Goal: Task Accomplishment & Management: Use online tool/utility

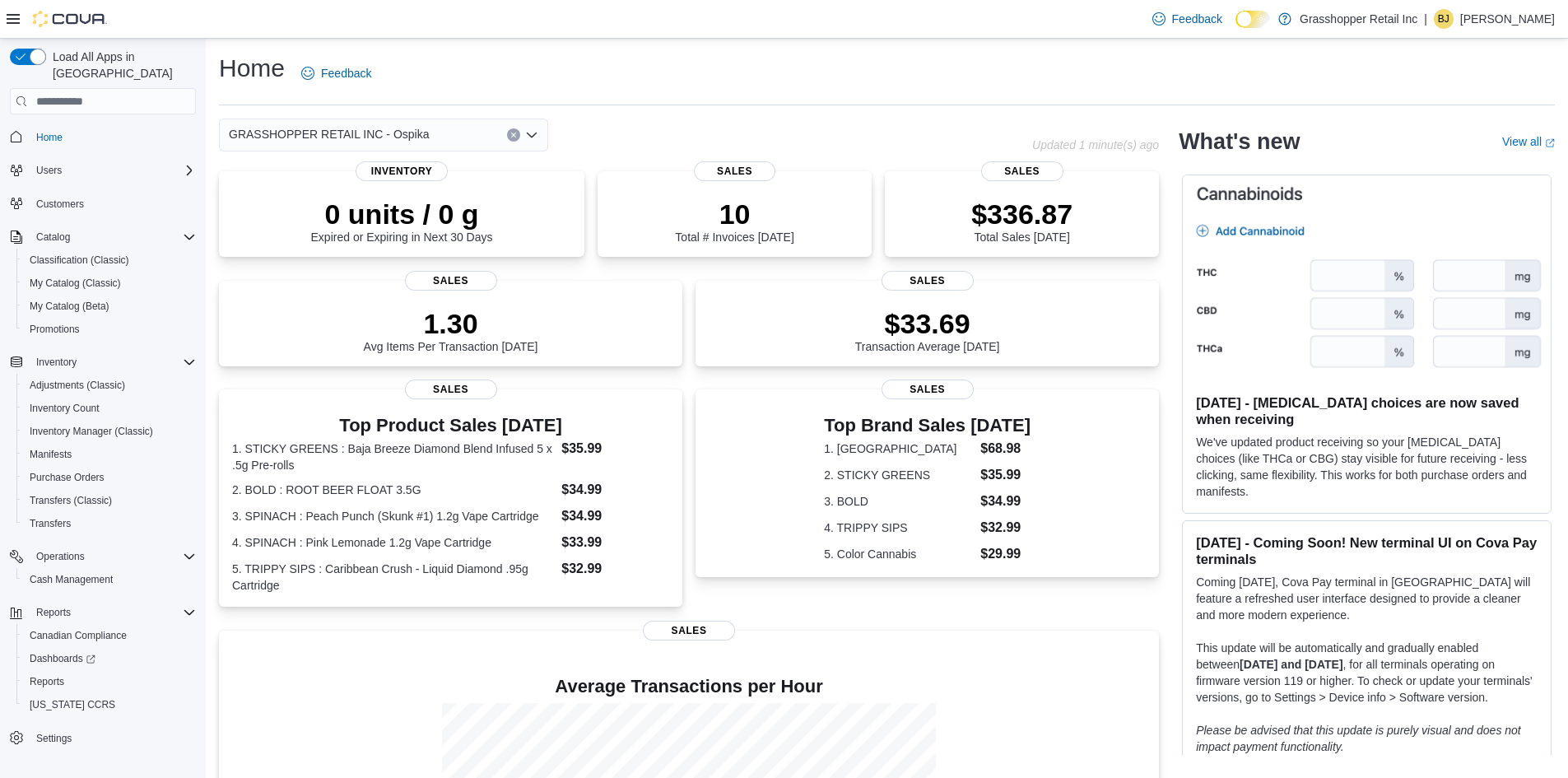
click at [513, 131] on button "Clear input" at bounding box center [514, 134] width 14 height 14
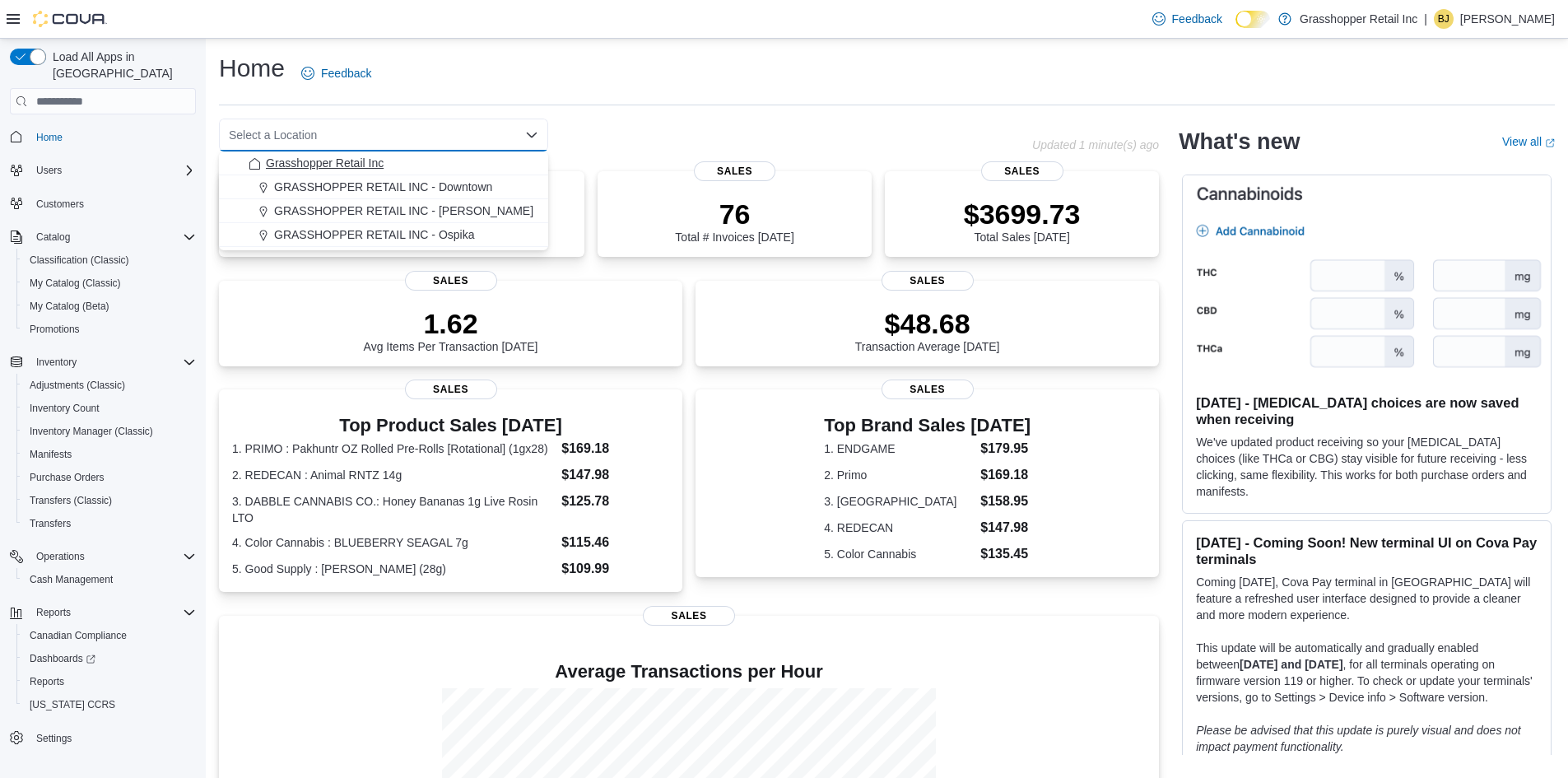
click at [376, 160] on span "Grasshopper Retail Inc" at bounding box center [324, 163] width 118 height 16
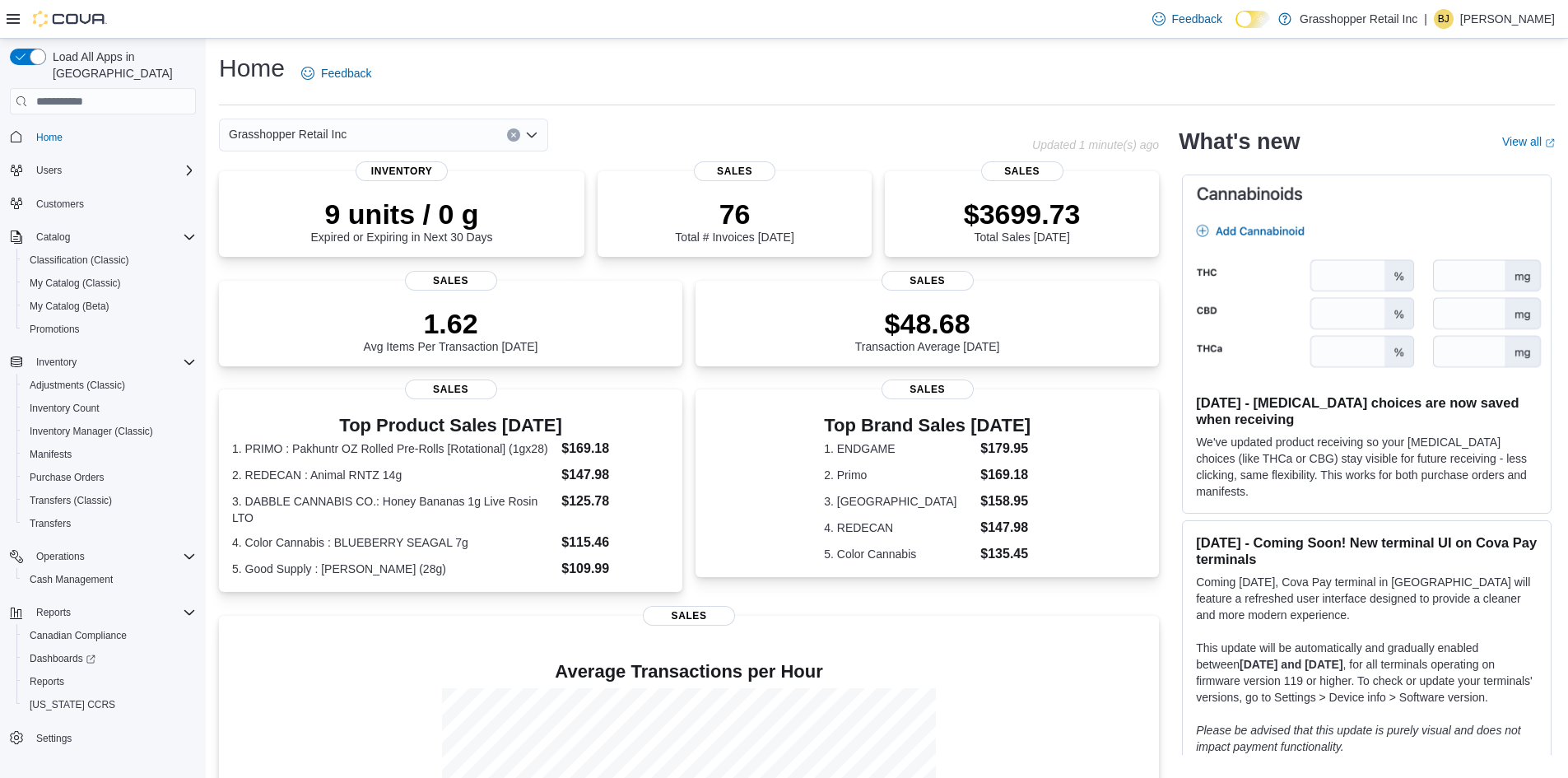
click at [507, 131] on button "Clear input" at bounding box center [514, 134] width 14 height 14
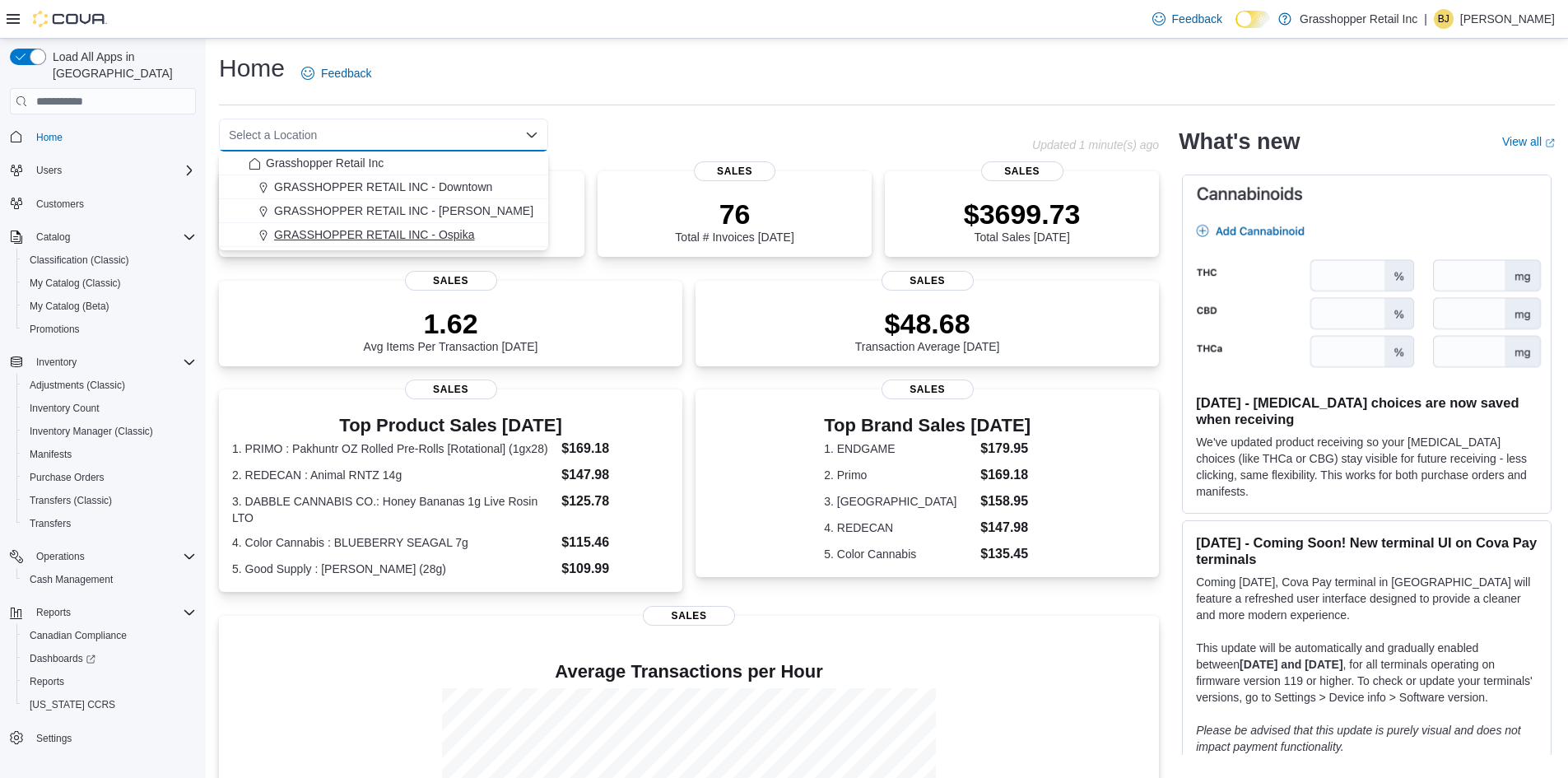
click at [474, 233] on span "GRASSHOPPER RETAIL INC - Ospika" at bounding box center [374, 234] width 201 height 16
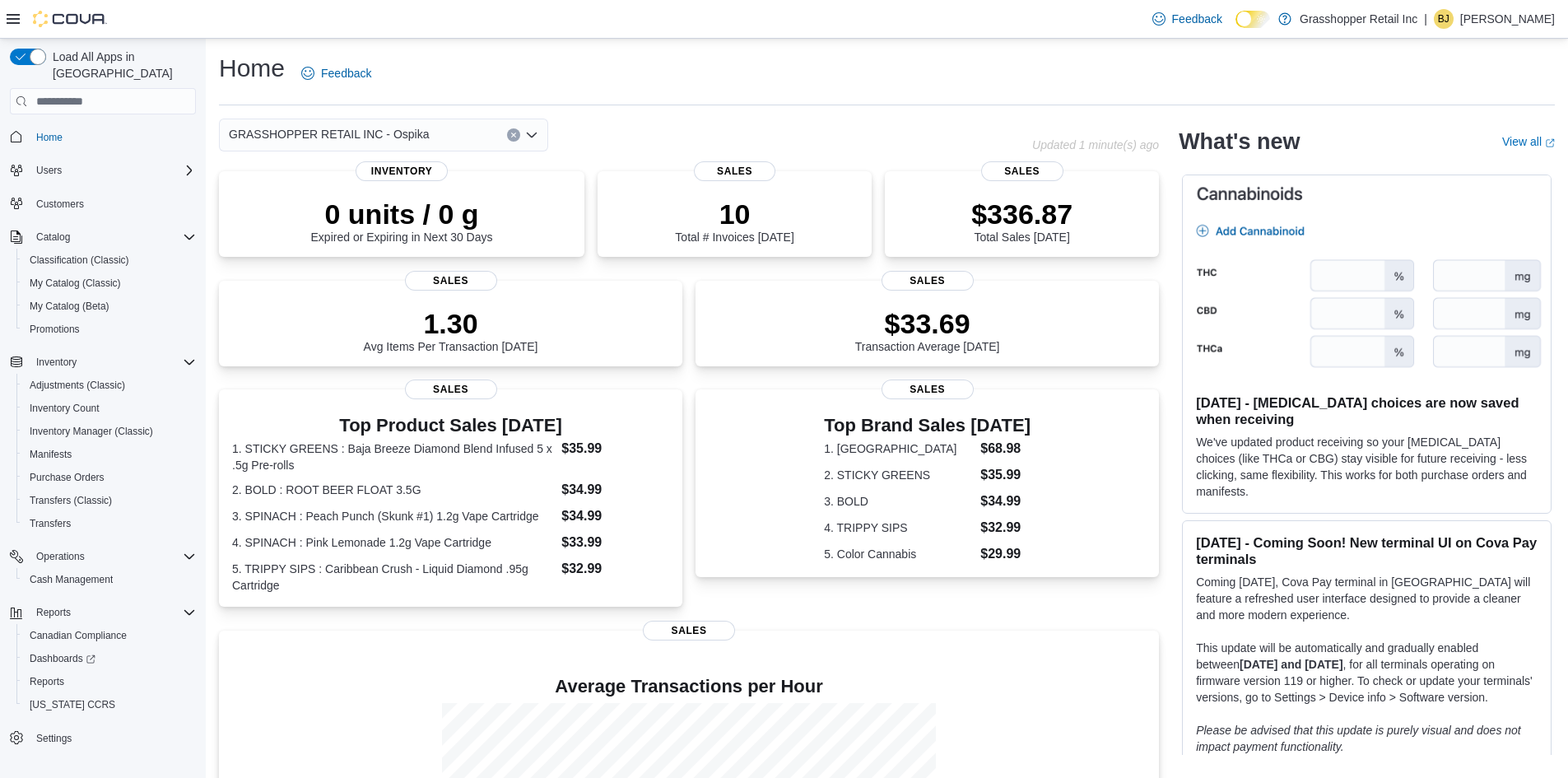
click at [510, 134] on icon "Clear input" at bounding box center [513, 134] width 6 height 6
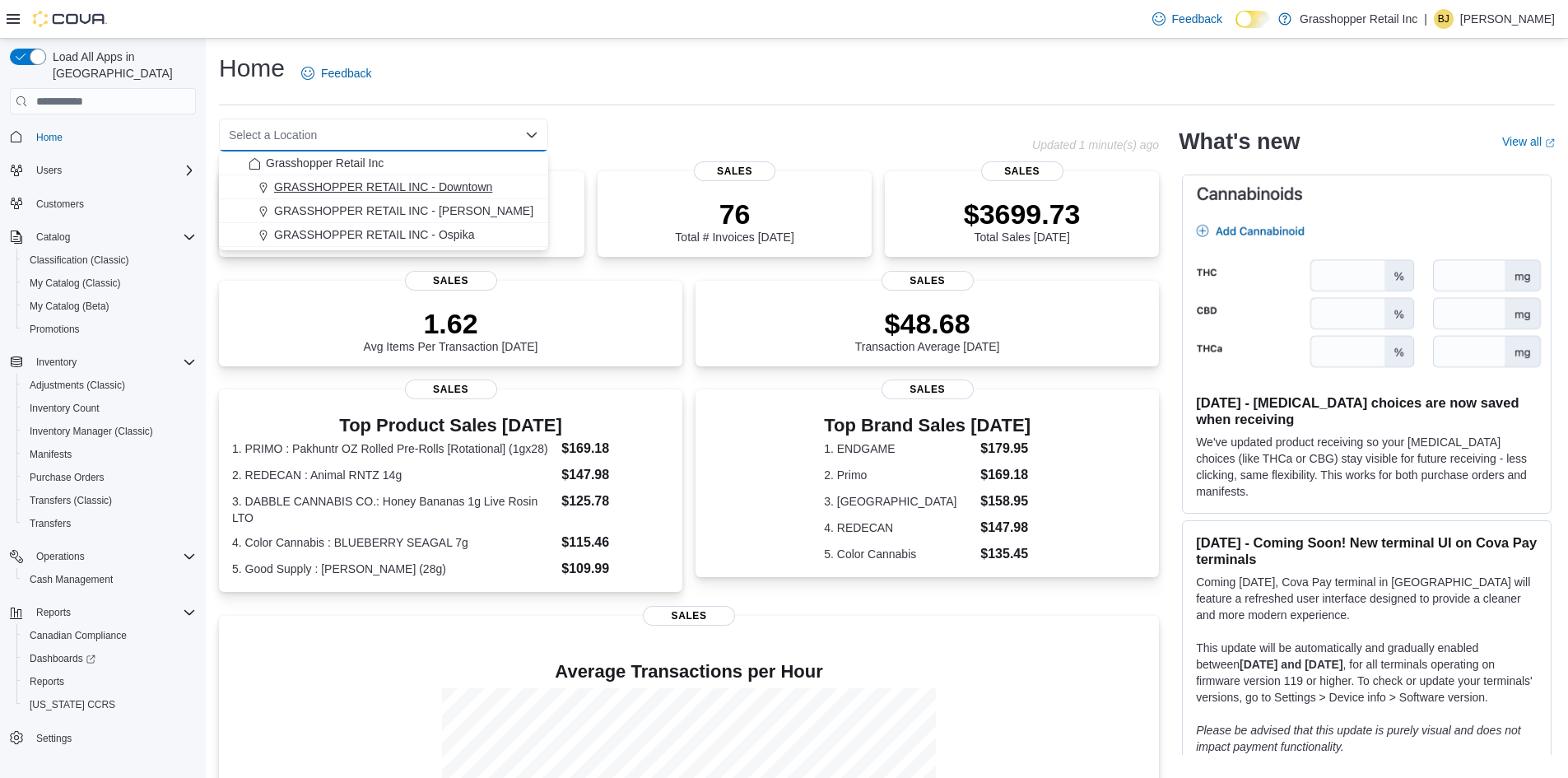
click at [460, 184] on span "GRASSHOPPER RETAIL INC - Downtown" at bounding box center [383, 187] width 218 height 16
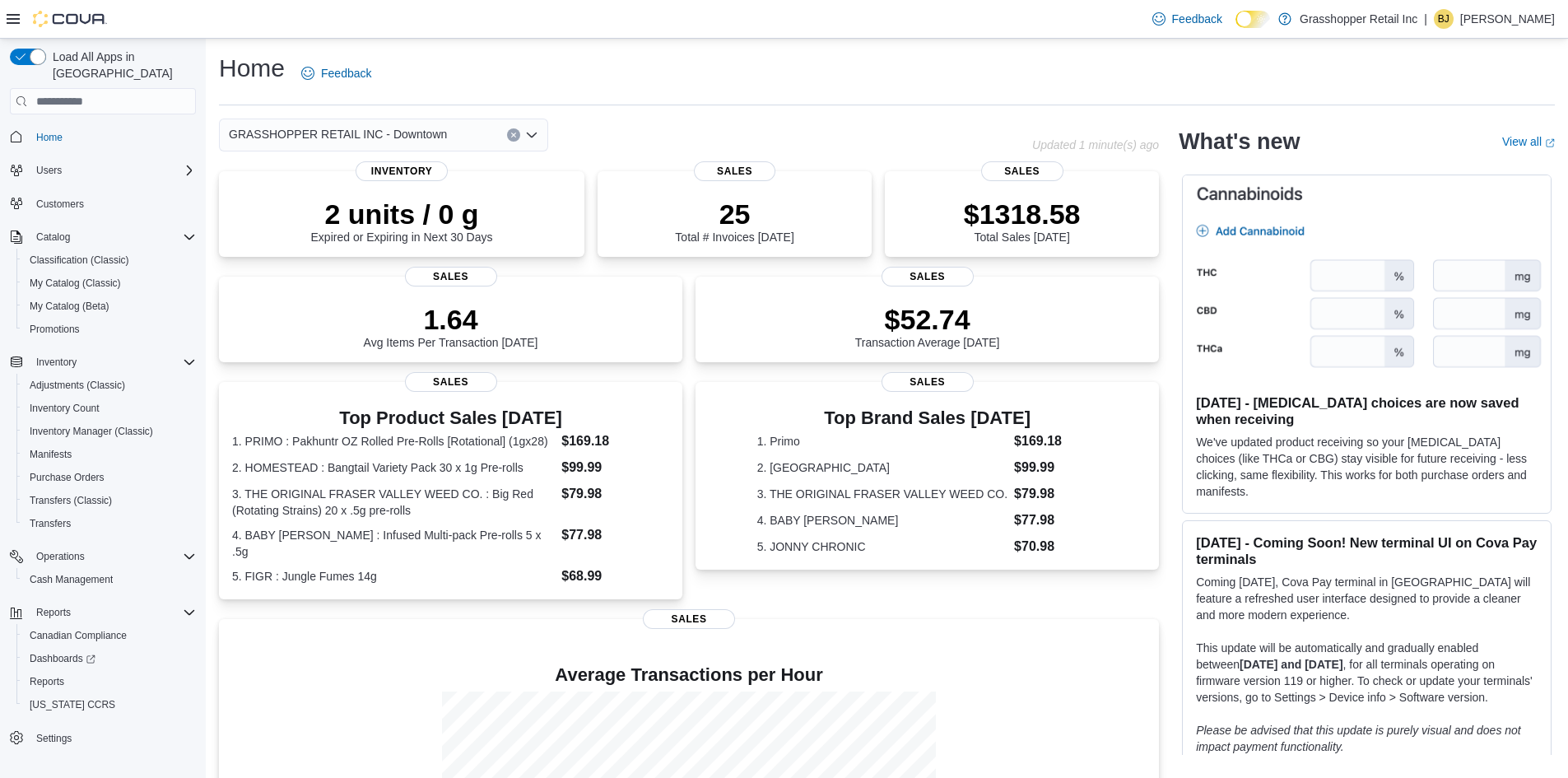
click at [513, 133] on icon "Clear input" at bounding box center [513, 134] width 6 height 6
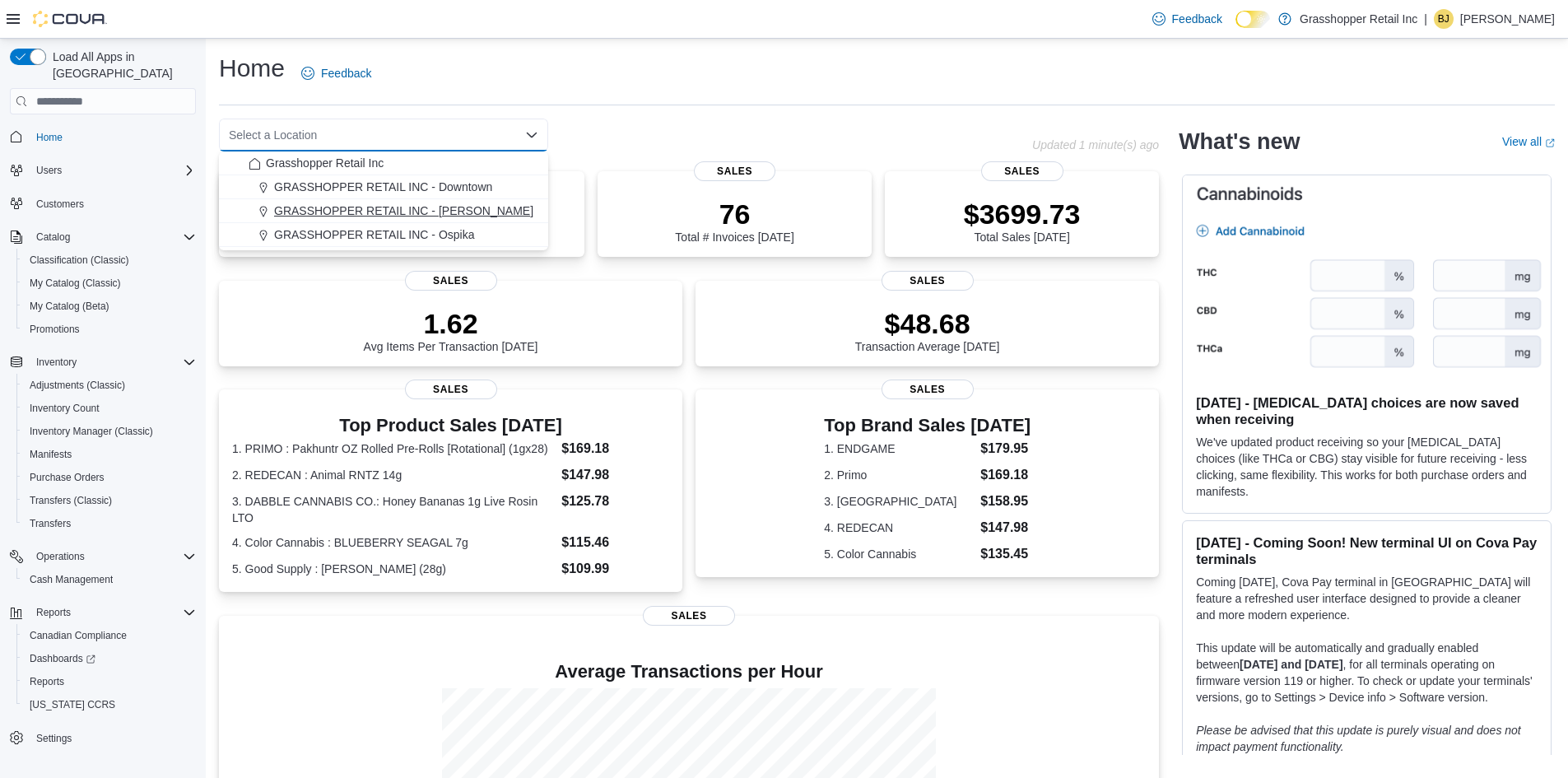
click at [432, 206] on span "GRASSHOPPER RETAIL INC - [PERSON_NAME]" at bounding box center [404, 211] width 260 height 16
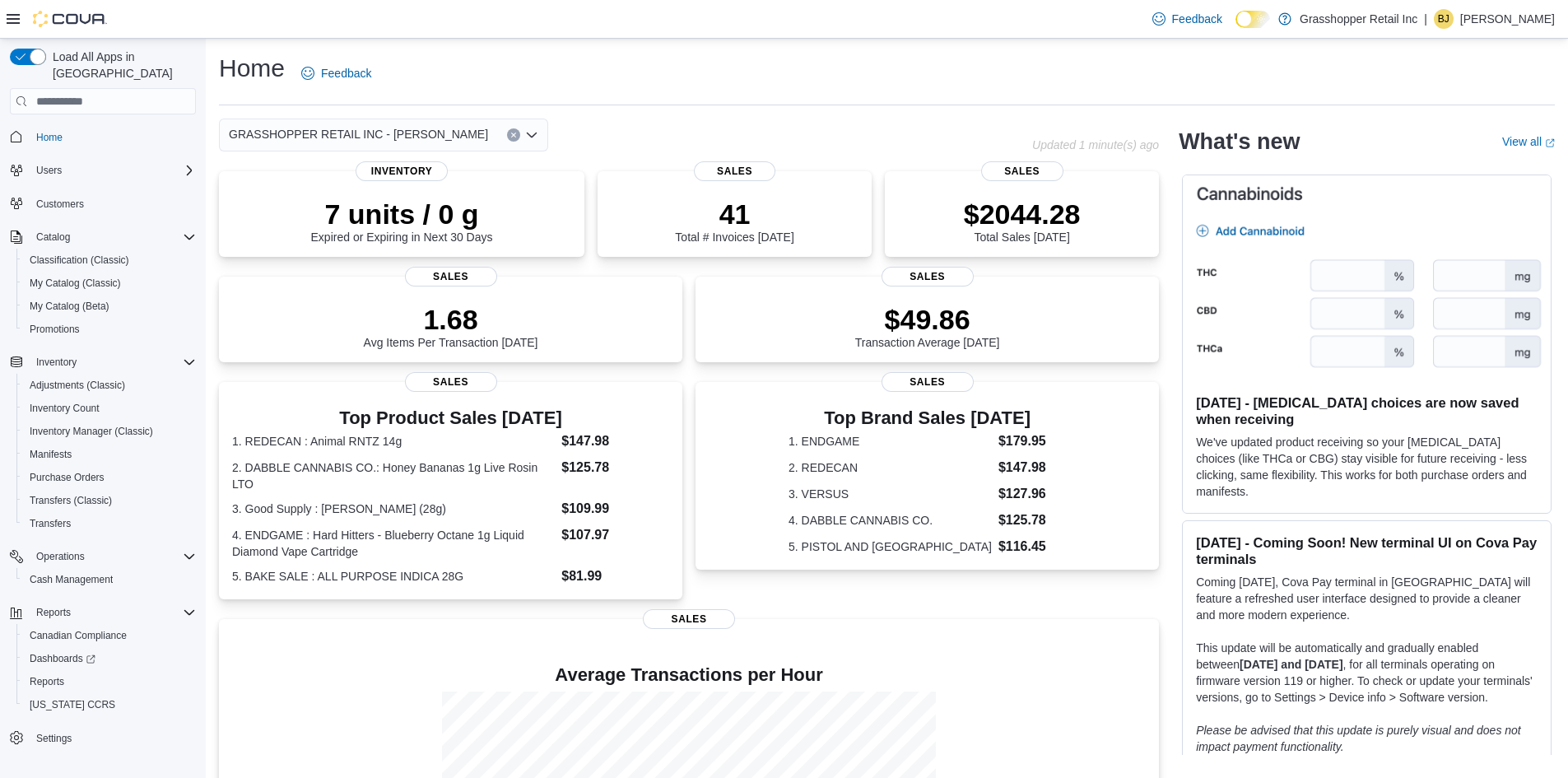
click at [512, 133] on icon "Clear input" at bounding box center [513, 135] width 5 height 5
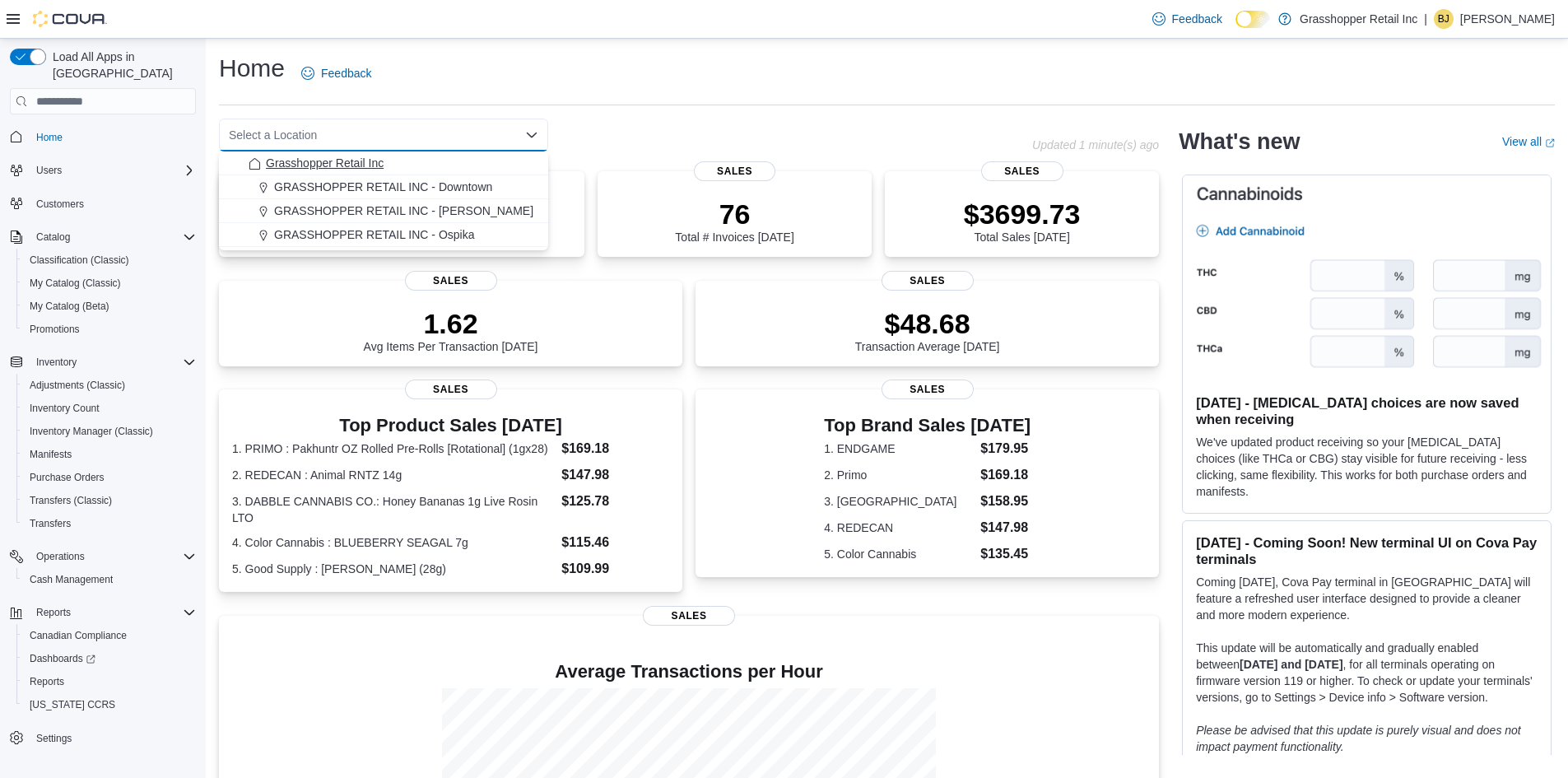
click at [379, 160] on span "Grasshopper Retail Inc" at bounding box center [324, 163] width 118 height 16
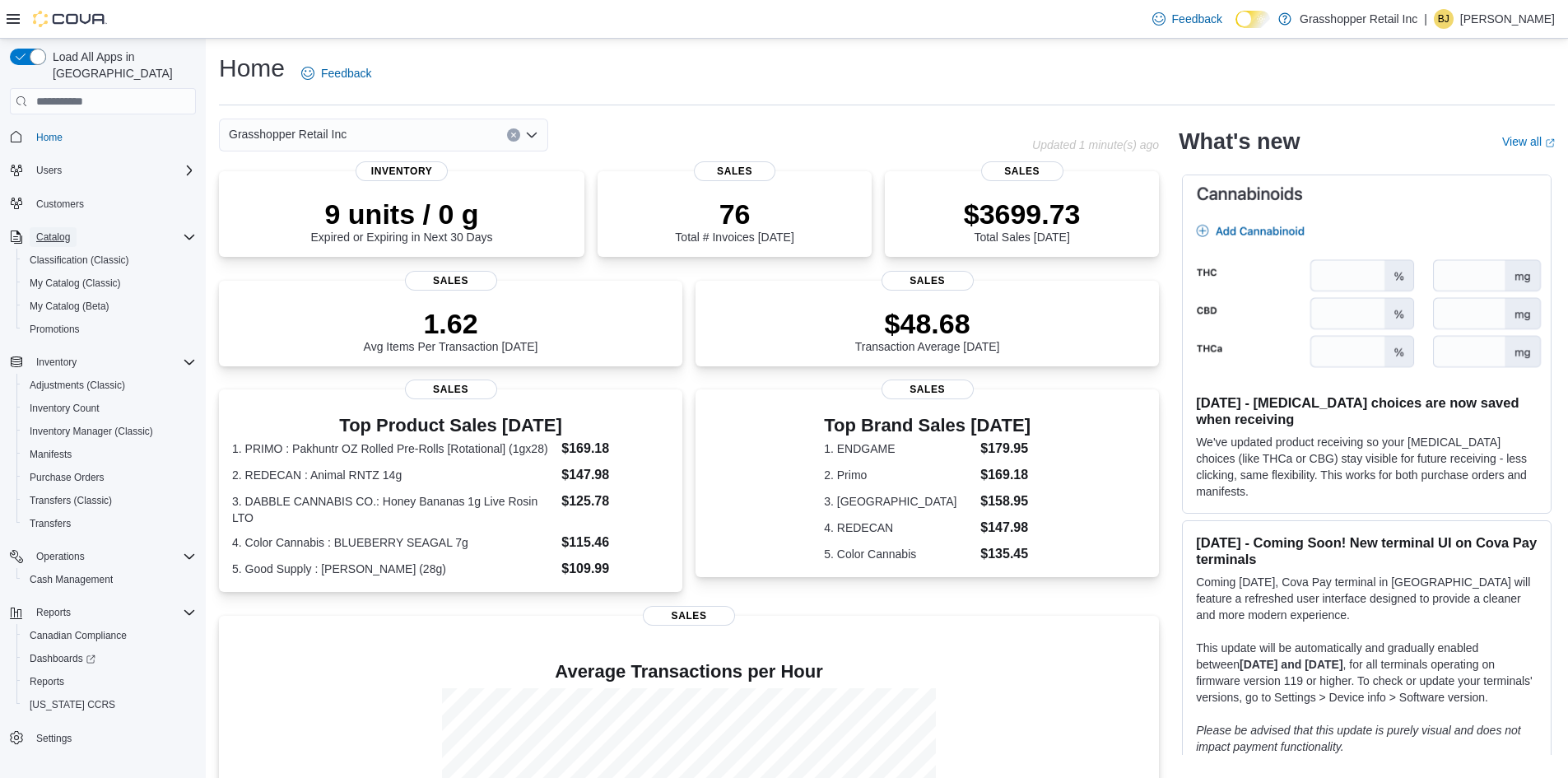
click at [60, 231] on span "Catalog" at bounding box center [52, 237] width 33 height 14
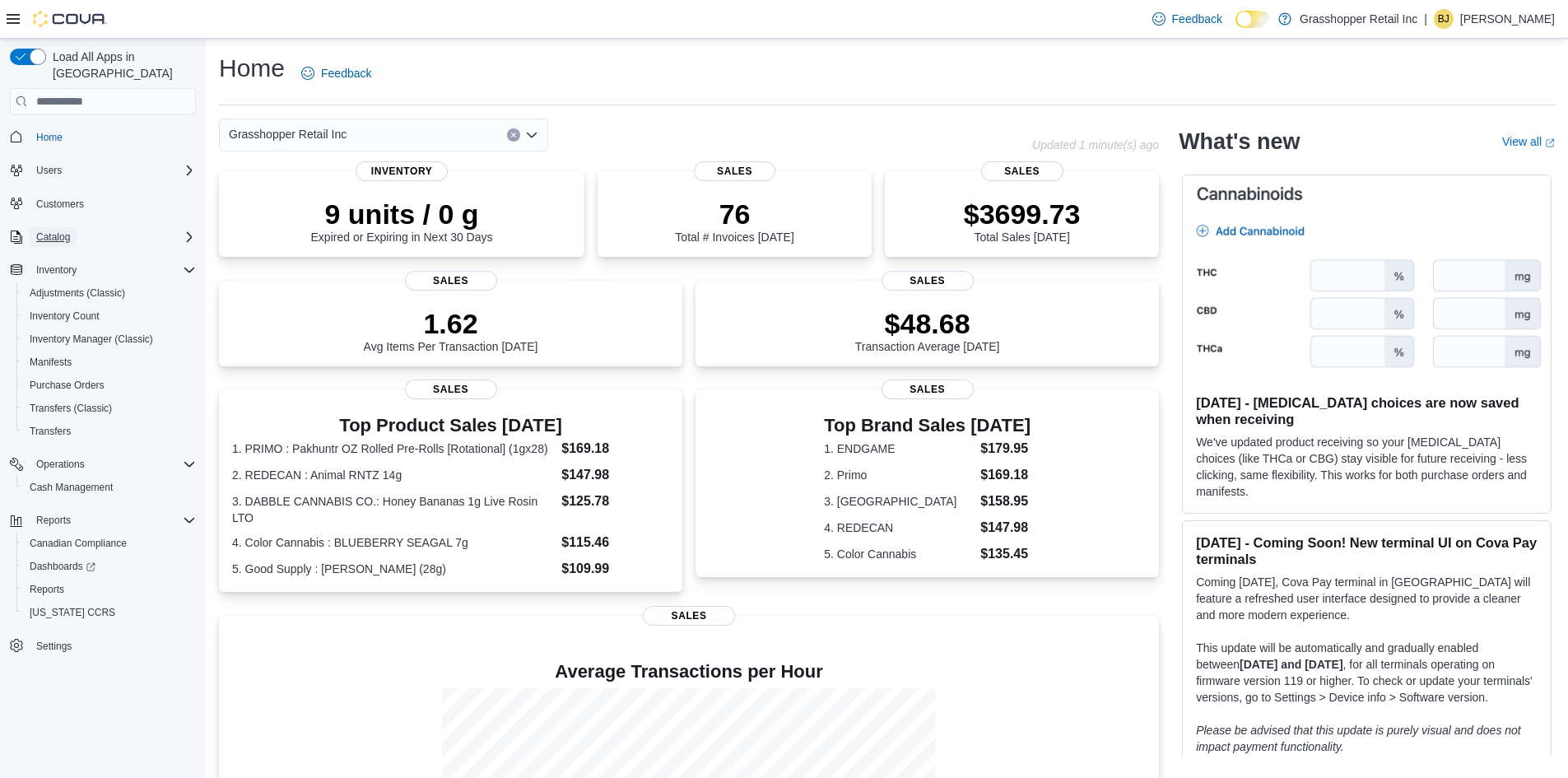
click at [50, 231] on span "Catalog" at bounding box center [52, 237] width 33 height 14
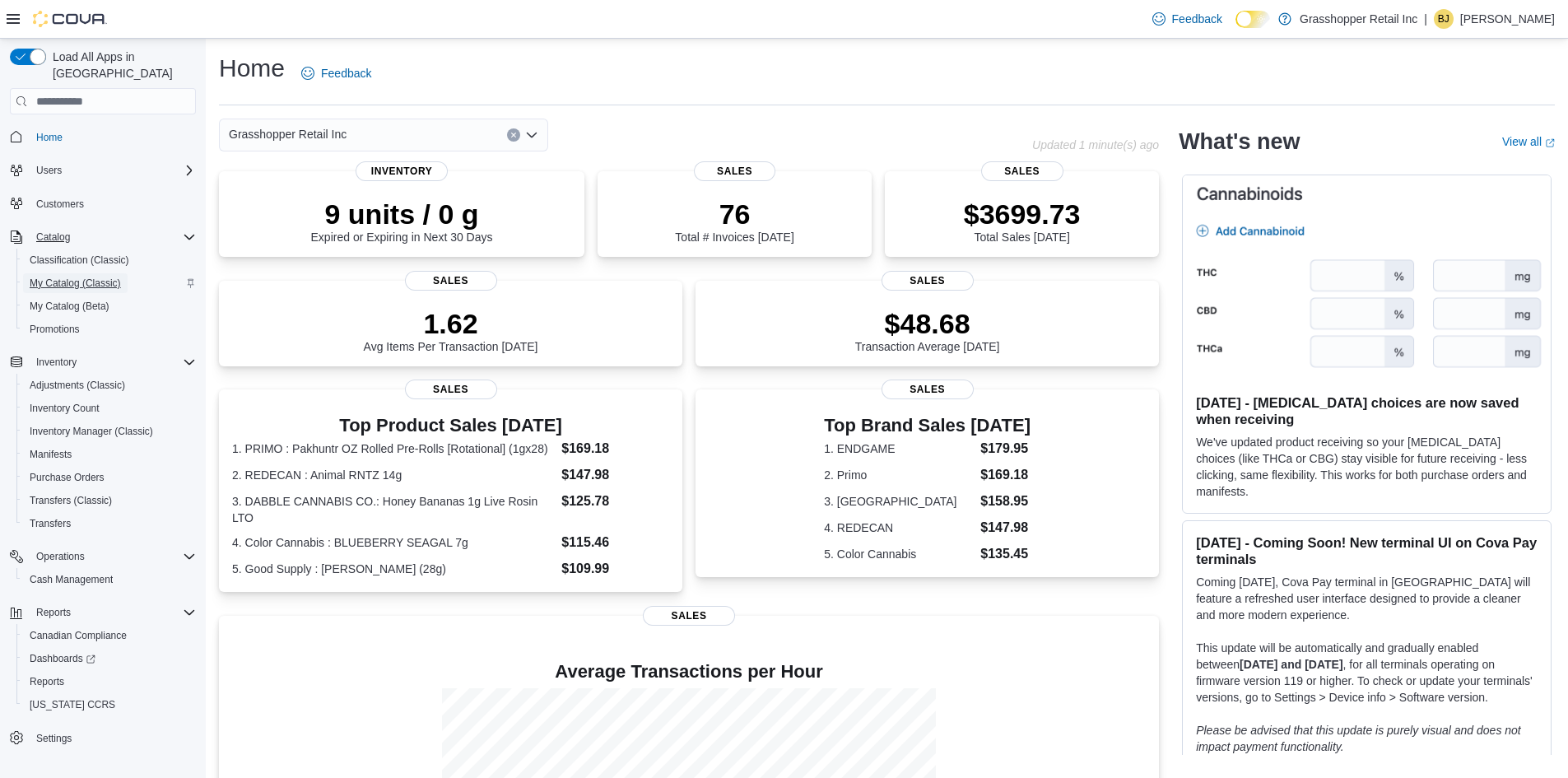
click at [60, 277] on span "My Catalog (Classic)" at bounding box center [75, 283] width 91 height 14
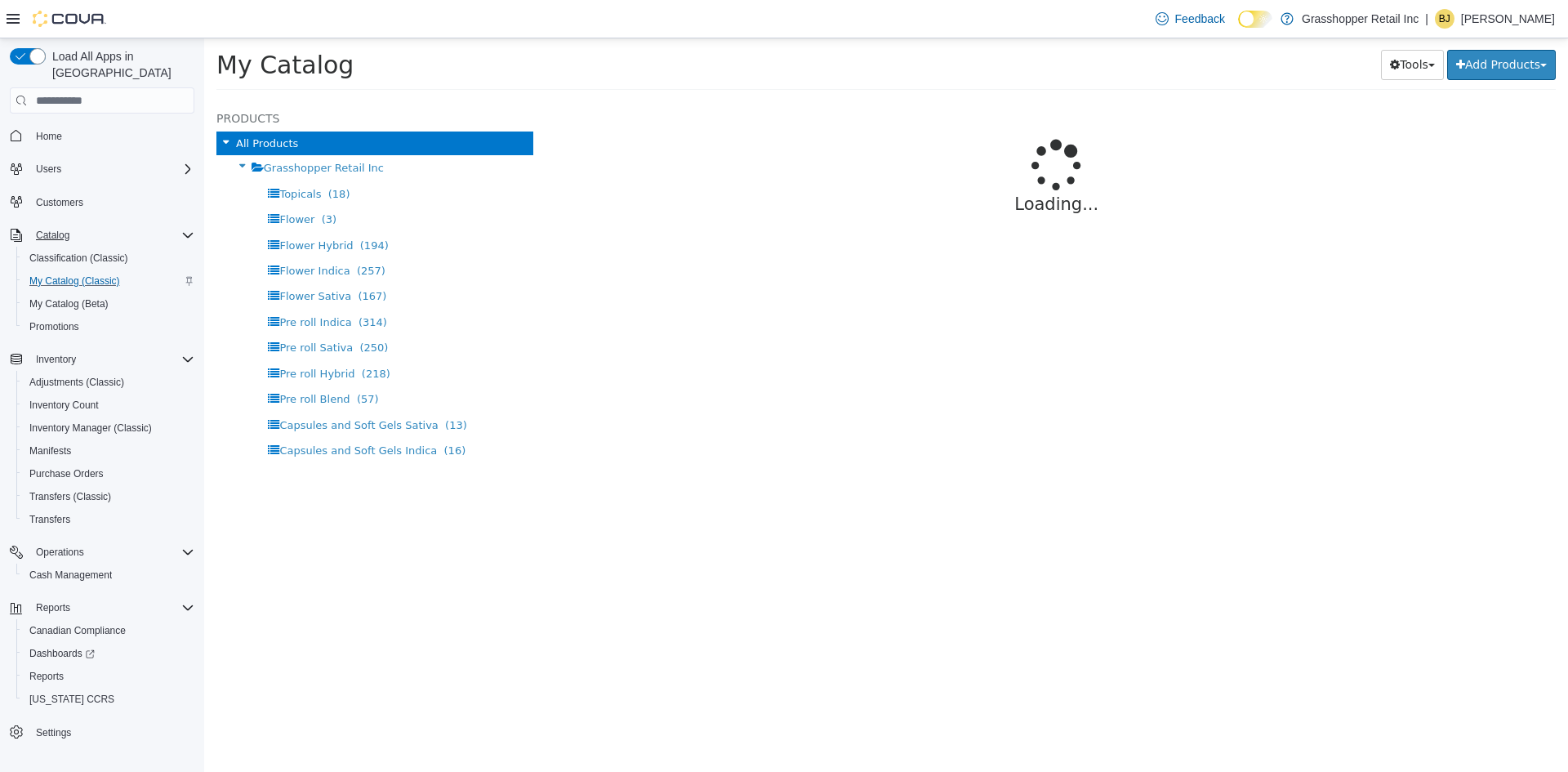
select select "**********"
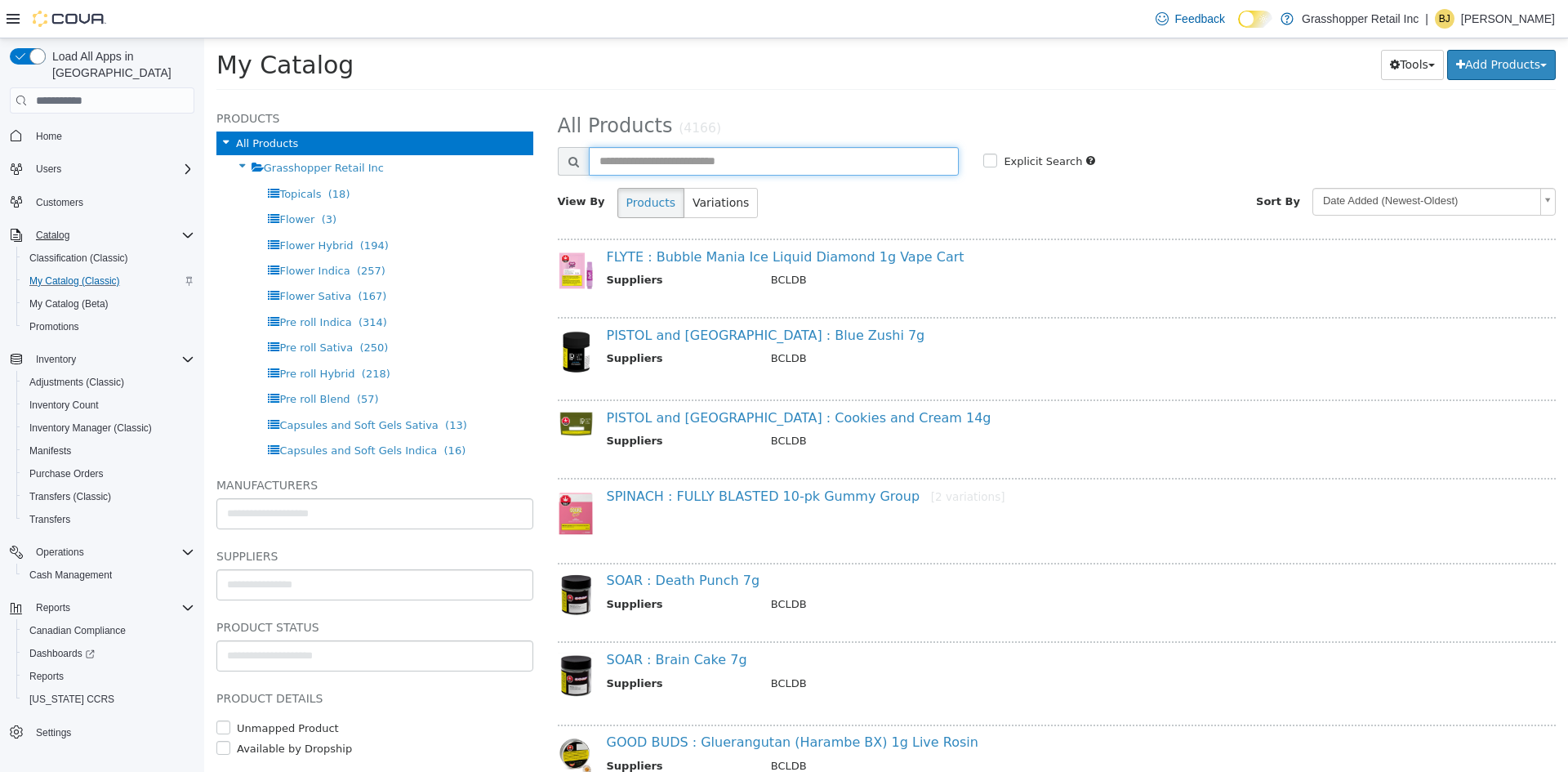
click at [634, 152] on input "text" at bounding box center [774, 161] width 371 height 29
type input "*******"
select select "**********"
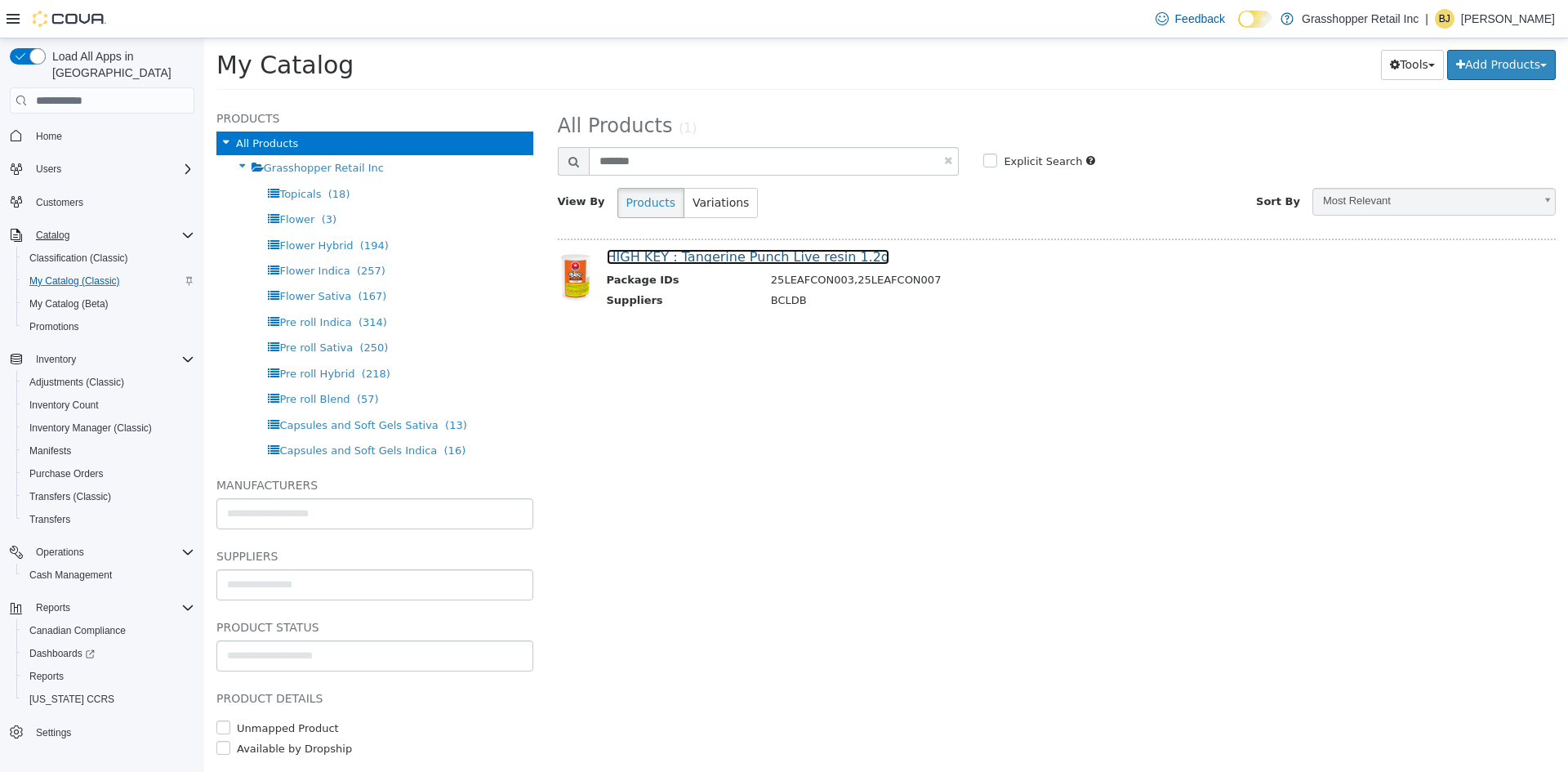
click at [740, 254] on link "HIGH KEY : Tangerine Punch Live resin 1.2g" at bounding box center [749, 257] width 283 height 15
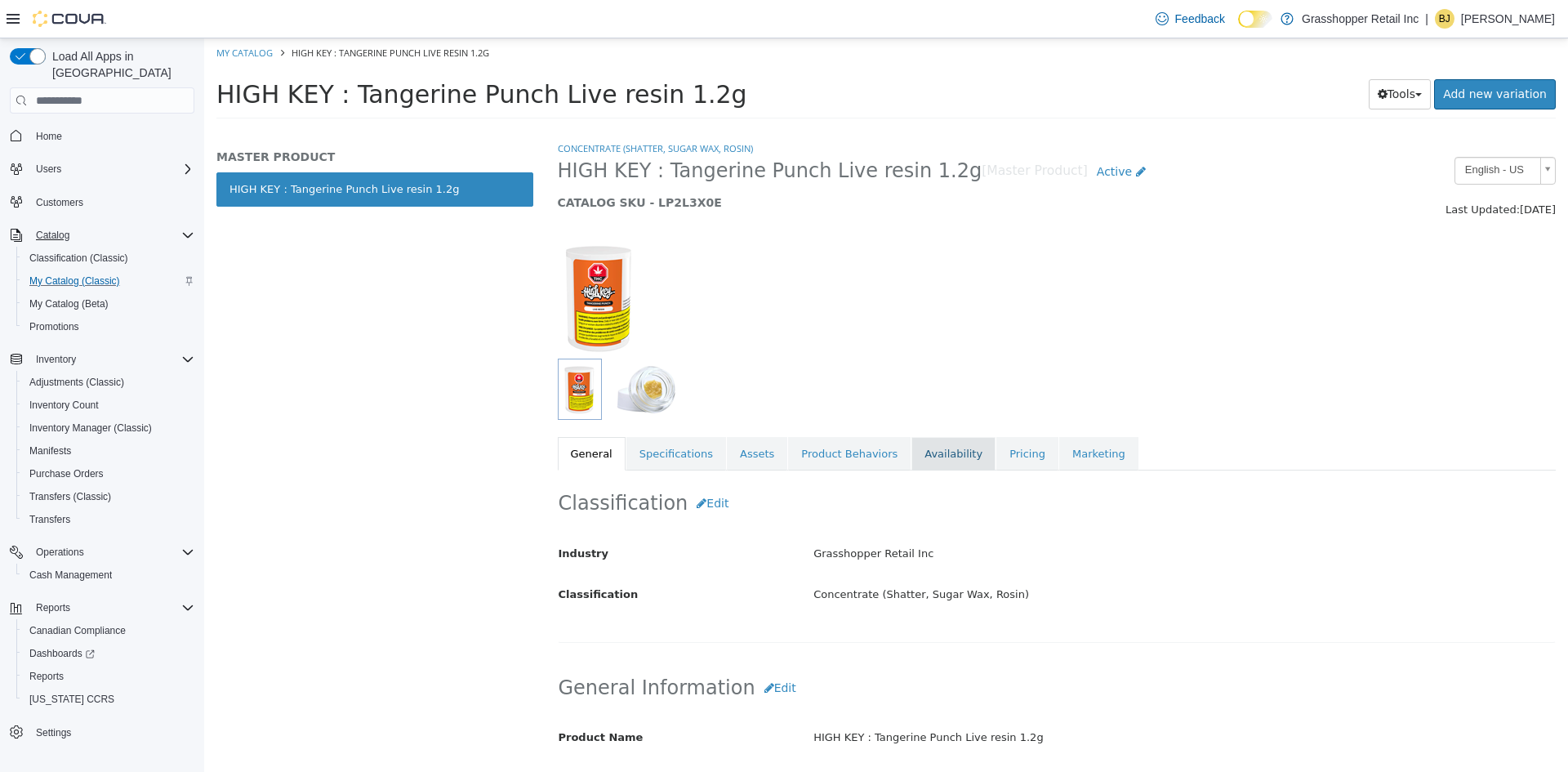
click at [911, 447] on link "Availability" at bounding box center [954, 454] width 84 height 34
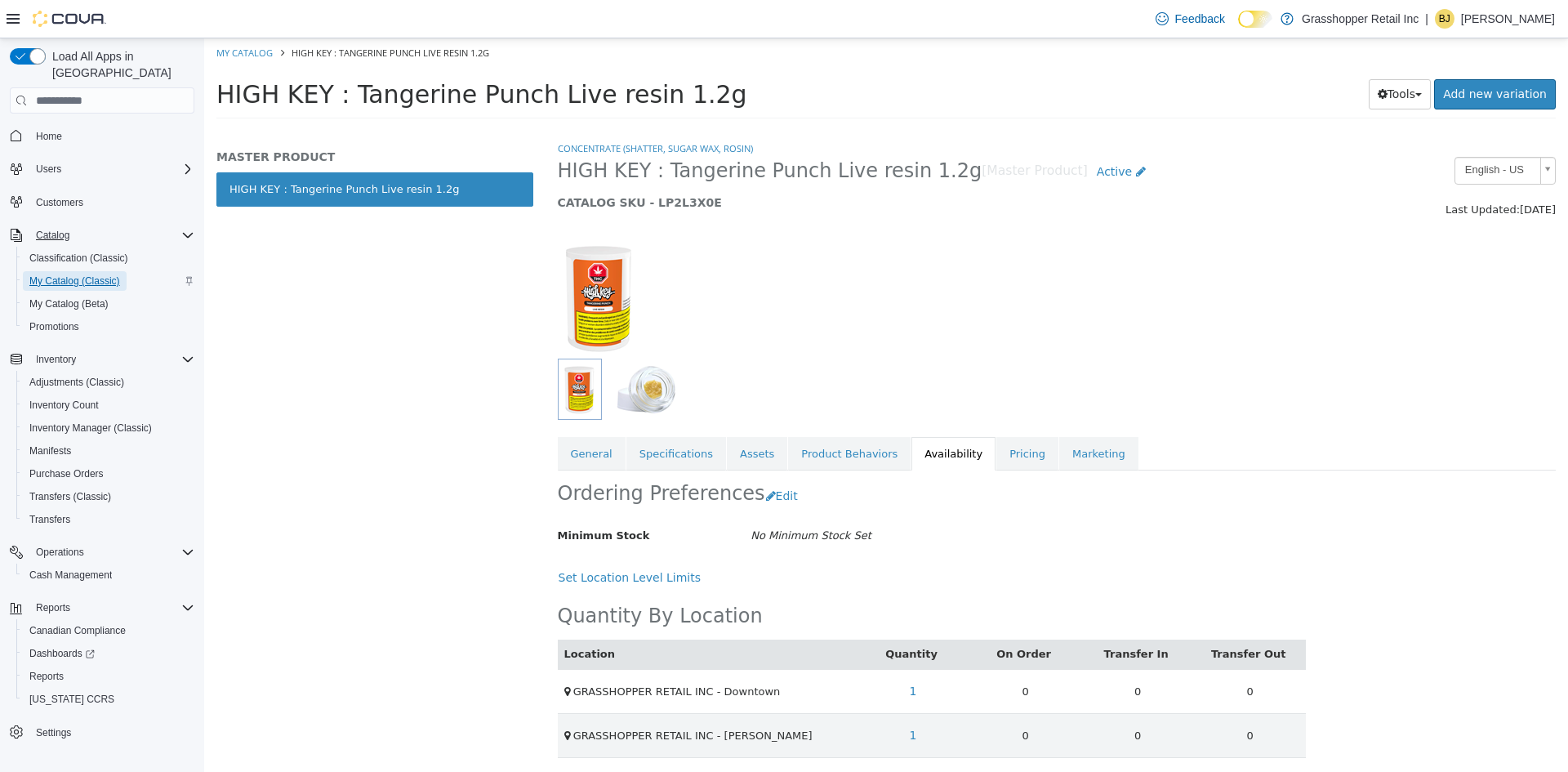
click at [62, 275] on span "My Catalog (Classic)" at bounding box center [74, 281] width 90 height 13
